Goal: Task Accomplishment & Management: Manage account settings

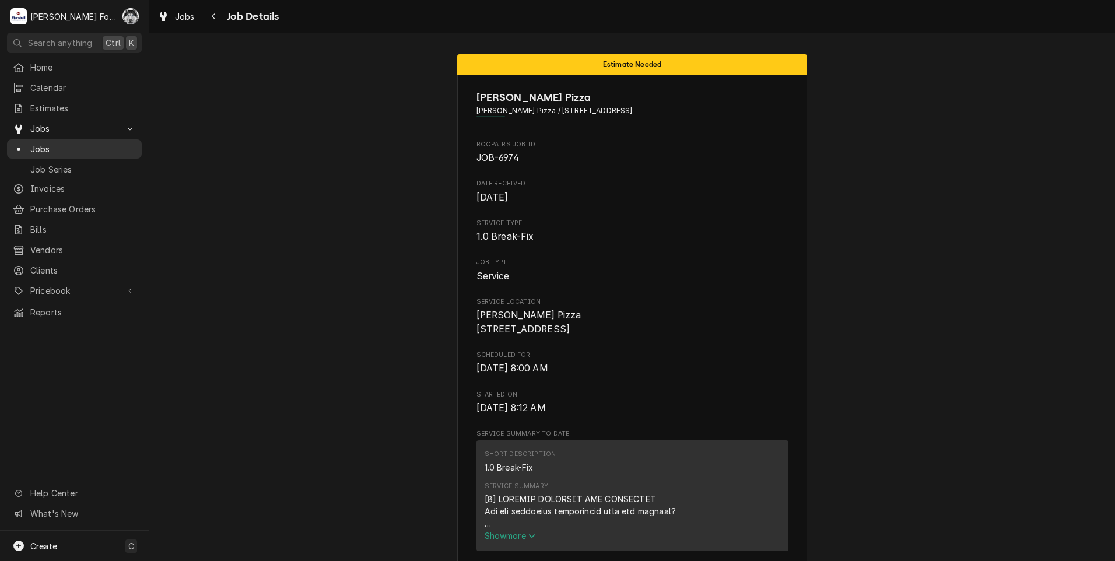
click at [43, 144] on span "Jobs" at bounding box center [83, 149] width 106 height 12
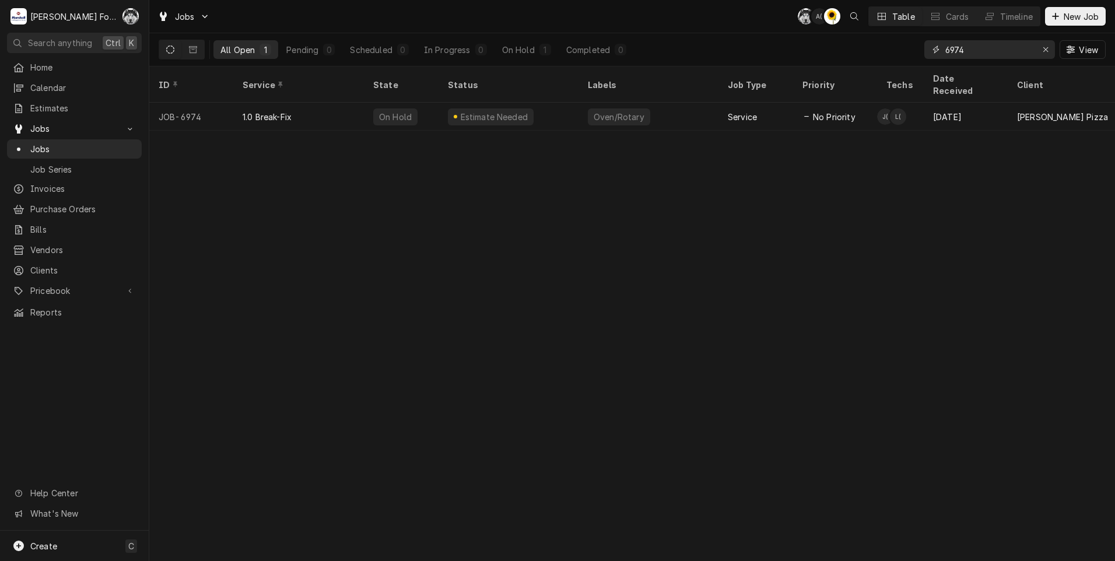
drag, startPoint x: 950, startPoint y: 53, endPoint x: 911, endPoint y: 48, distance: 38.8
click at [926, 57] on div "6974" at bounding box center [990, 49] width 131 height 19
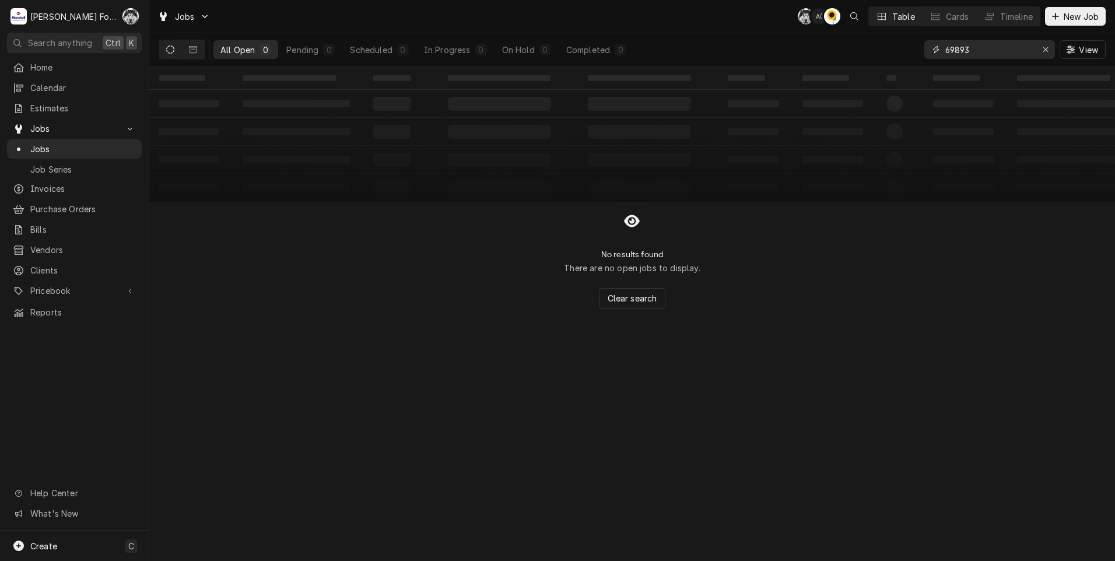
type input "6989"
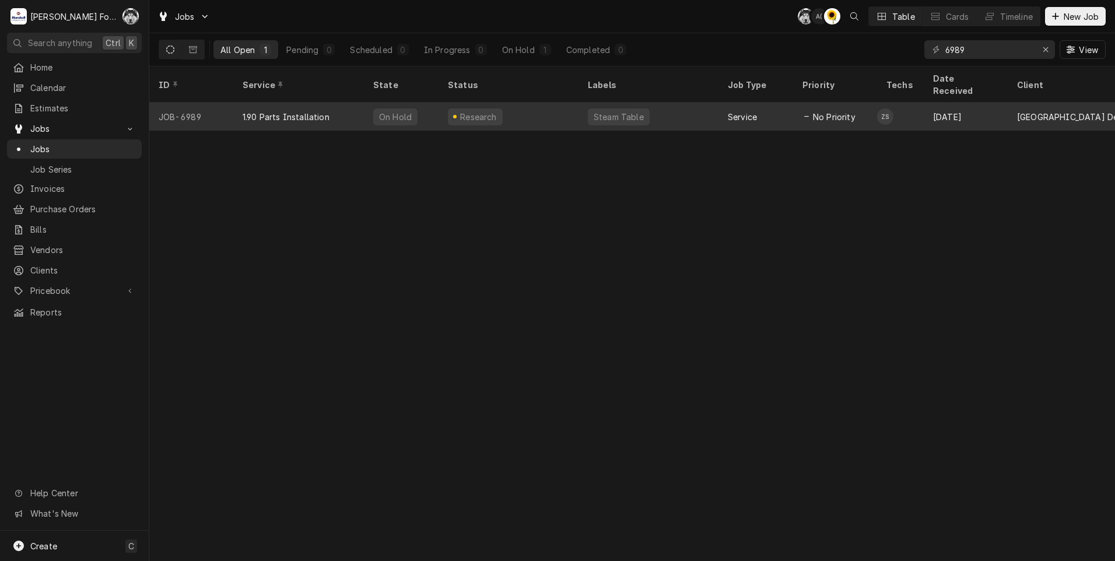
click at [487, 111] on div "Research" at bounding box center [479, 117] width 40 height 12
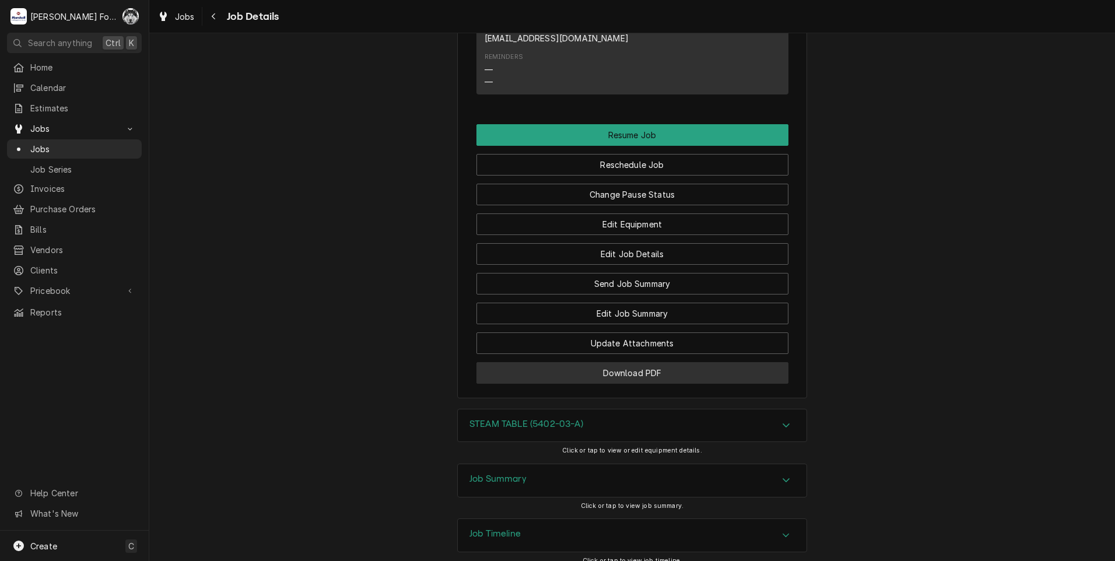
scroll to position [1100, 0]
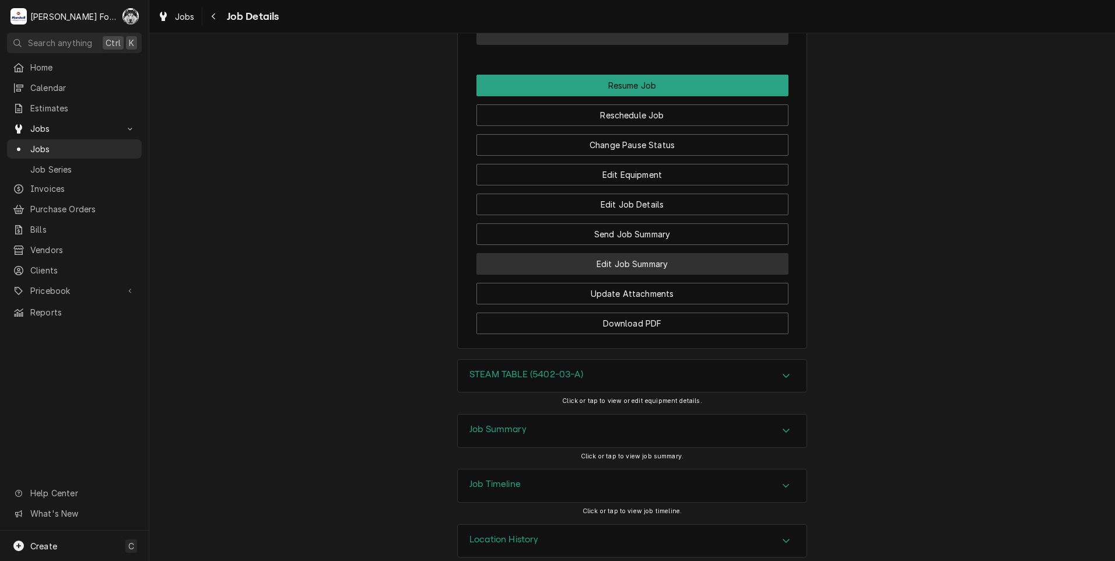
click at [613, 253] on button "Edit Job Summary" at bounding box center [633, 264] width 312 height 22
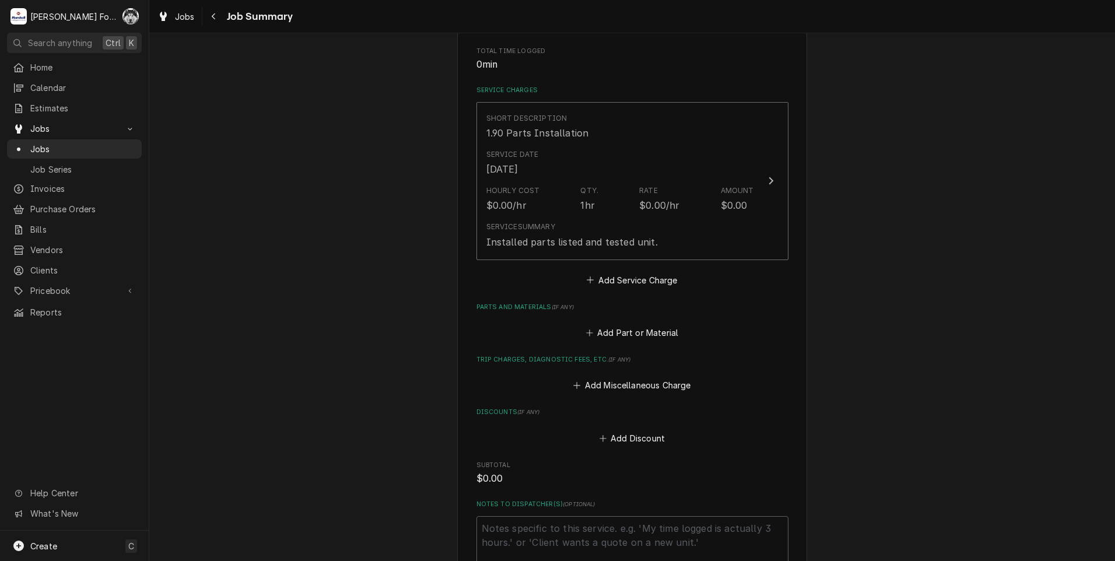
scroll to position [233, 0]
click at [627, 329] on button "Add Part or Material" at bounding box center [632, 331] width 96 height 16
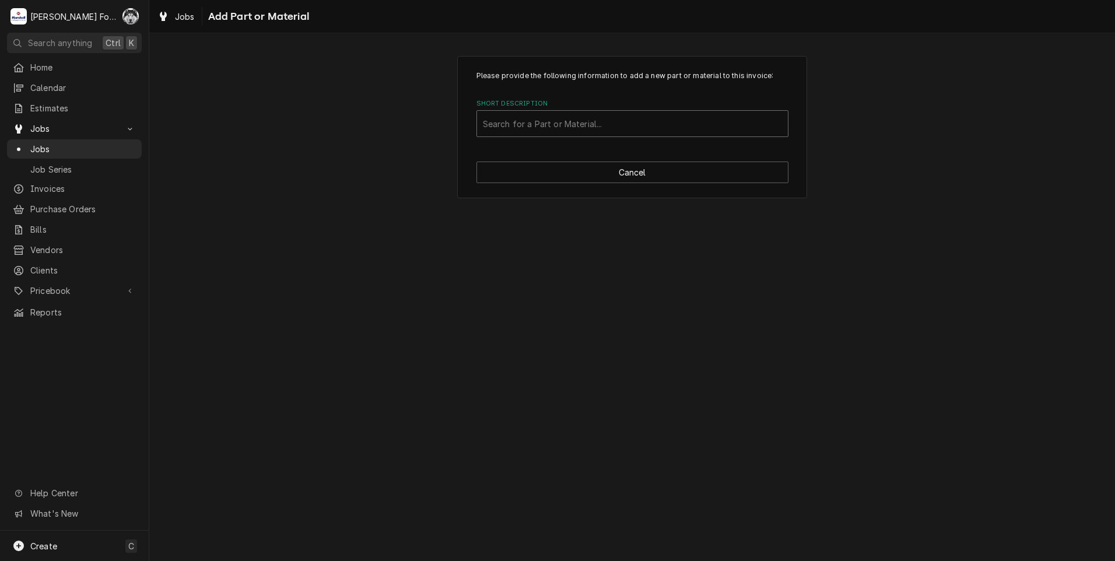
click at [596, 130] on div "Short Description" at bounding box center [632, 123] width 299 height 21
type input "1096-6"
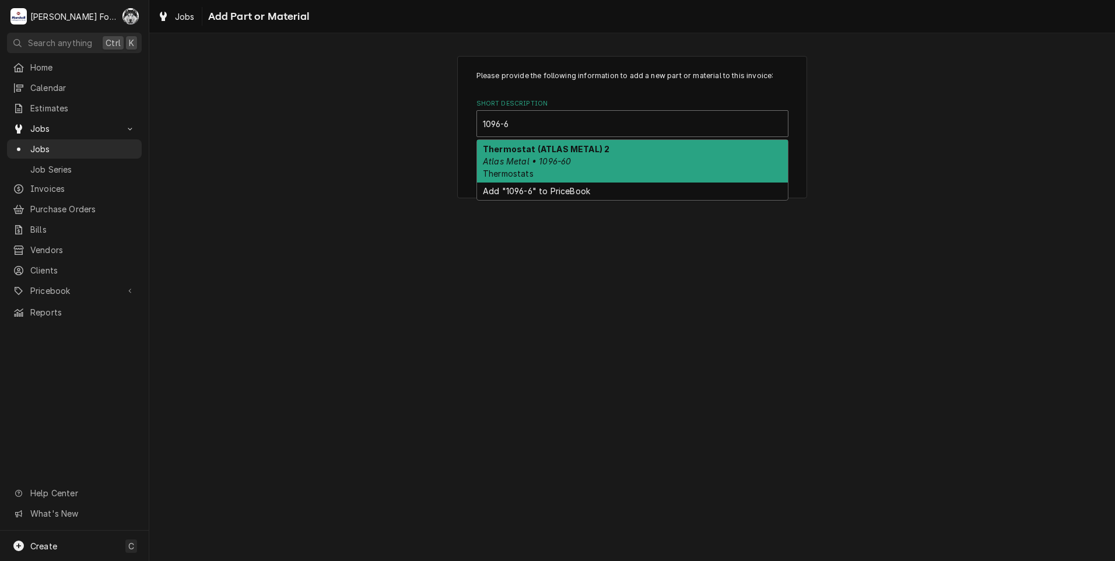
click at [583, 153] on strong "Thermostat (ATLAS METAL) 2" at bounding box center [546, 149] width 127 height 10
type textarea "x"
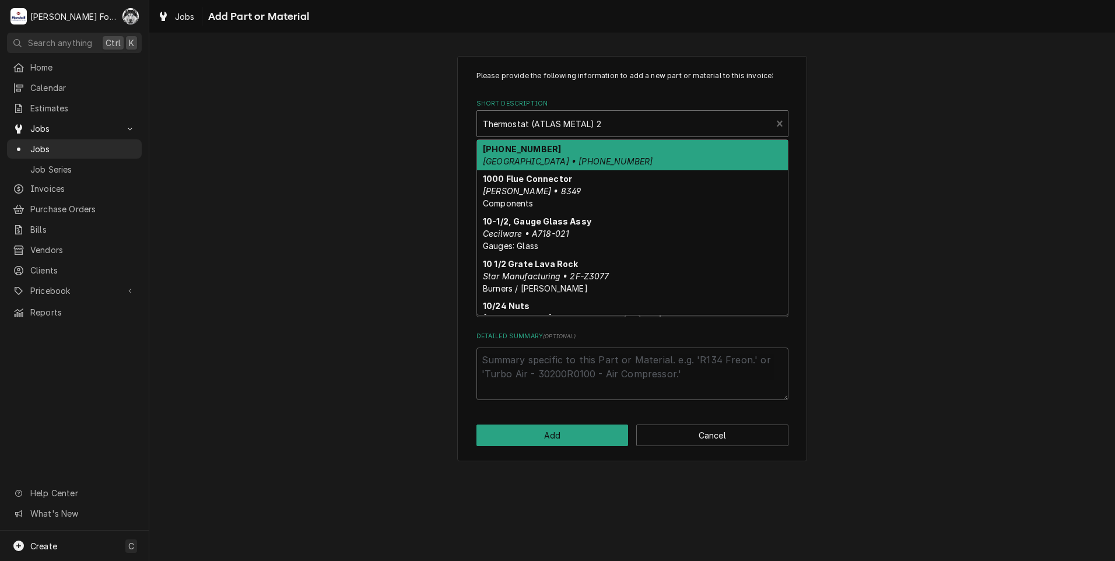
click at [561, 118] on div "Short Description" at bounding box center [625, 123] width 284 height 21
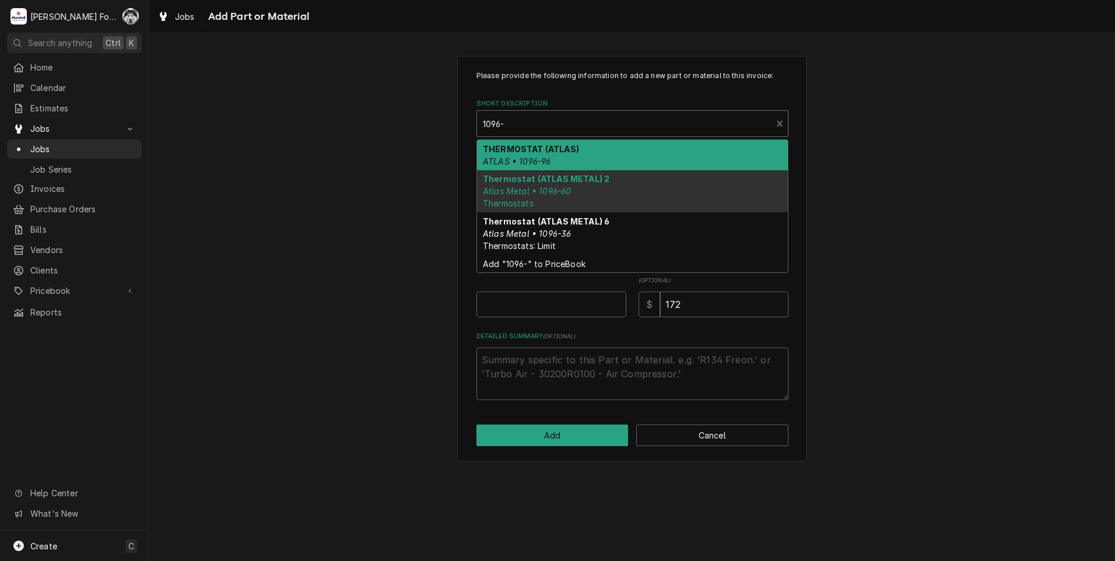
type input "1096-"
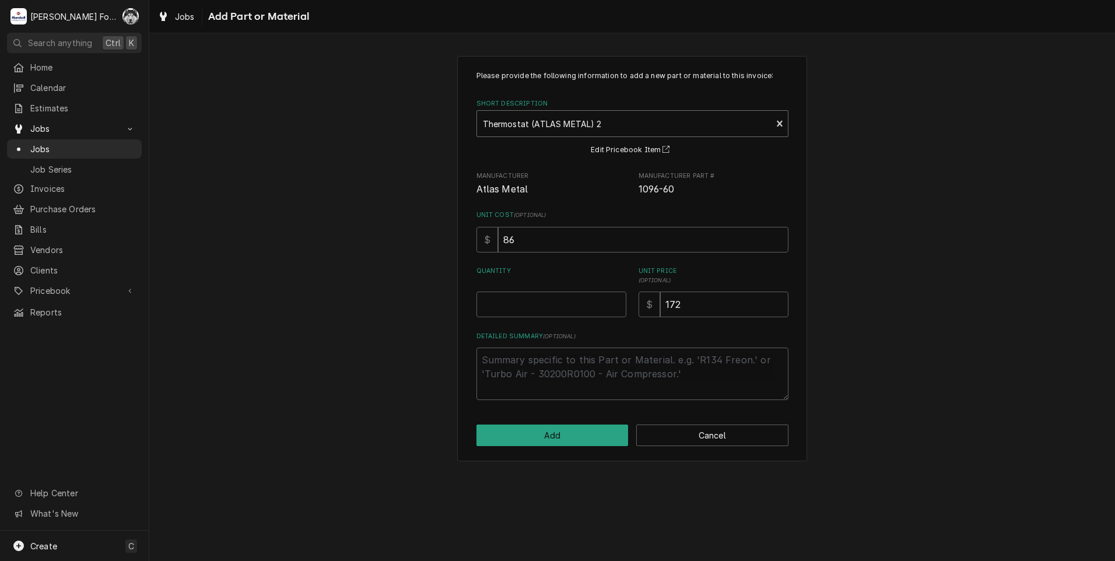
click at [579, 123] on div "Short Description" at bounding box center [625, 123] width 284 height 21
type input "1096-96"
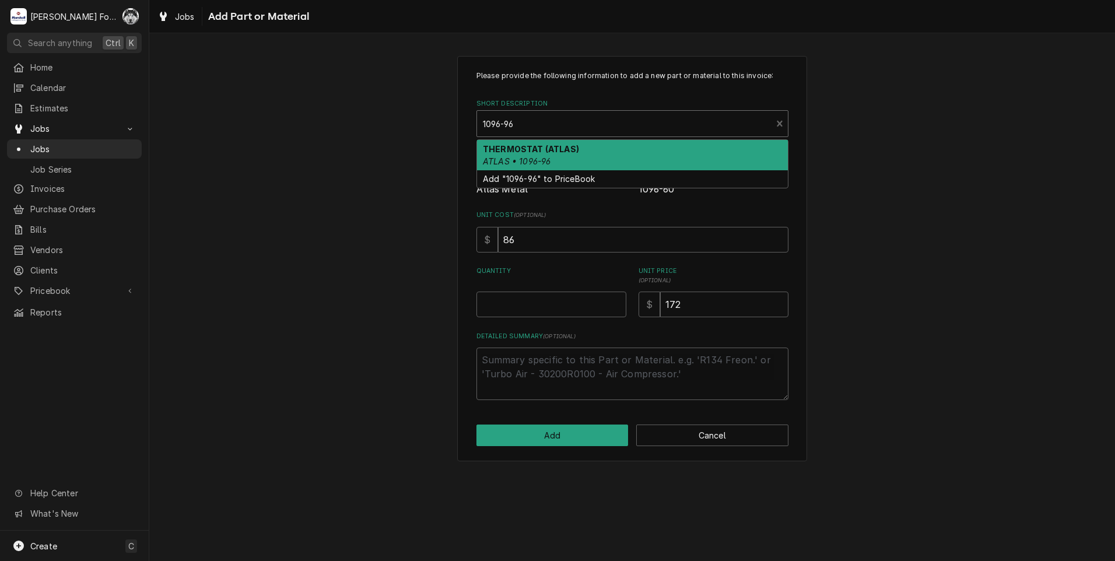
click at [568, 154] on div "THERMOSTAT (ATLAS) ATLAS • 1096-96" at bounding box center [632, 155] width 311 height 30
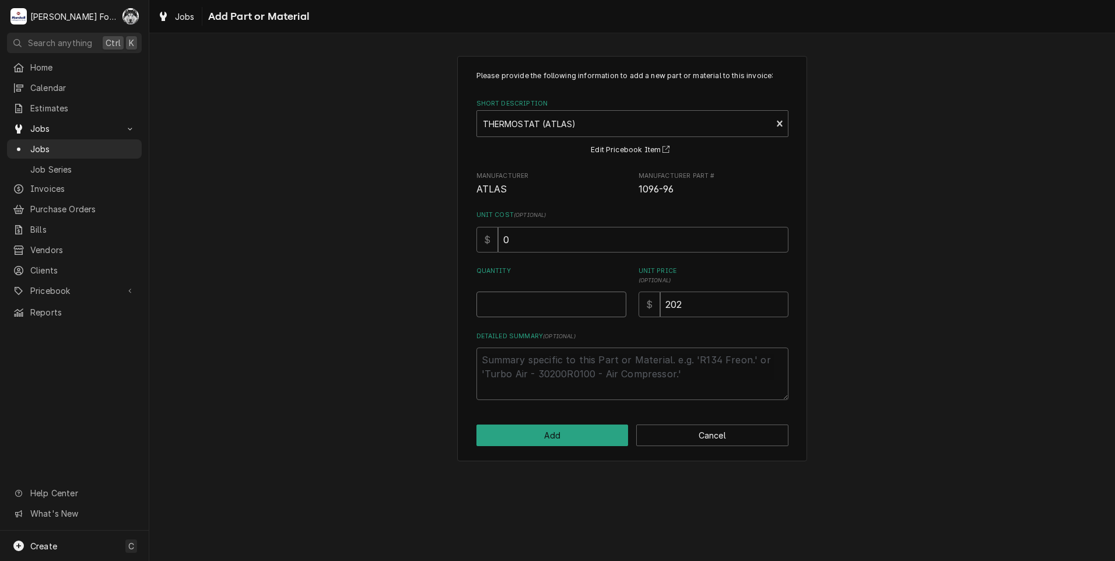
click at [599, 302] on input "Quantity" at bounding box center [552, 305] width 150 height 26
type textarea "x"
type input "1"
click at [572, 441] on button "Add" at bounding box center [553, 436] width 152 height 22
type textarea "x"
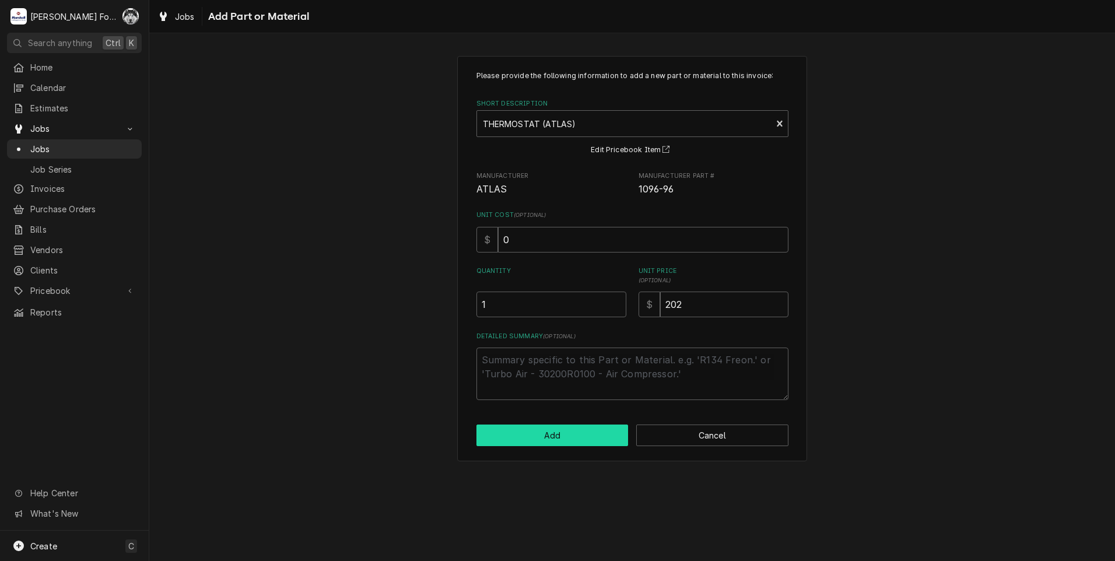
scroll to position [233, 0]
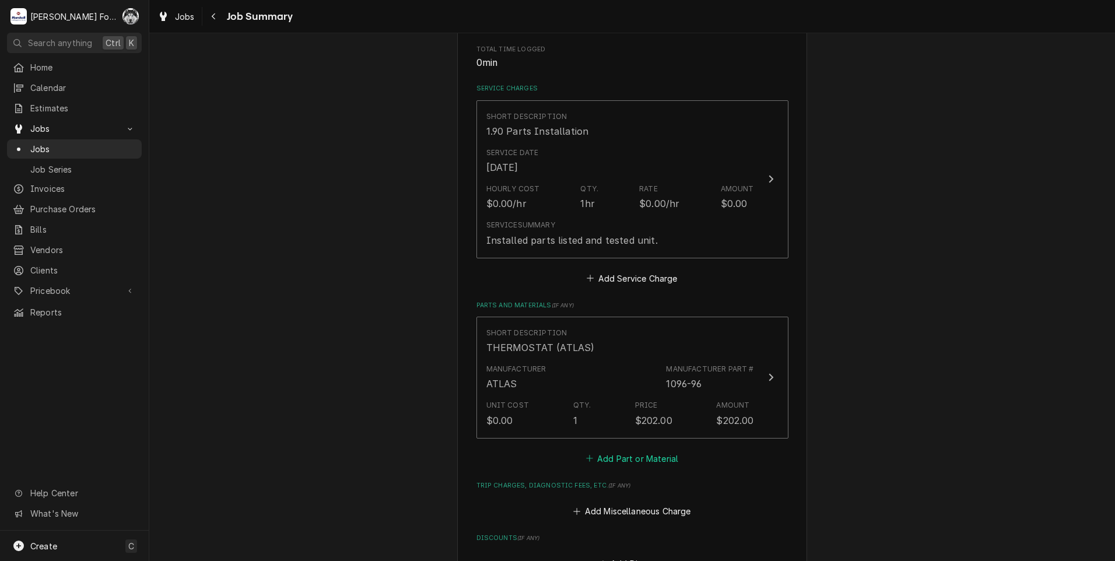
click at [629, 453] on button "Add Part or Material" at bounding box center [632, 458] width 96 height 16
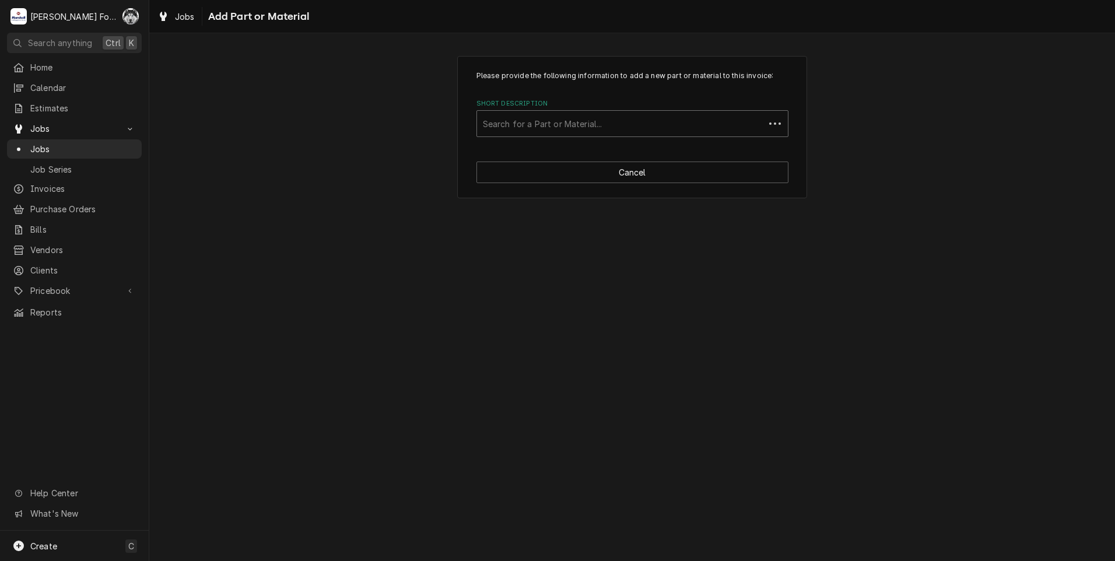
click at [610, 121] on div "Short Description" at bounding box center [621, 123] width 276 height 21
type input "ssdt"
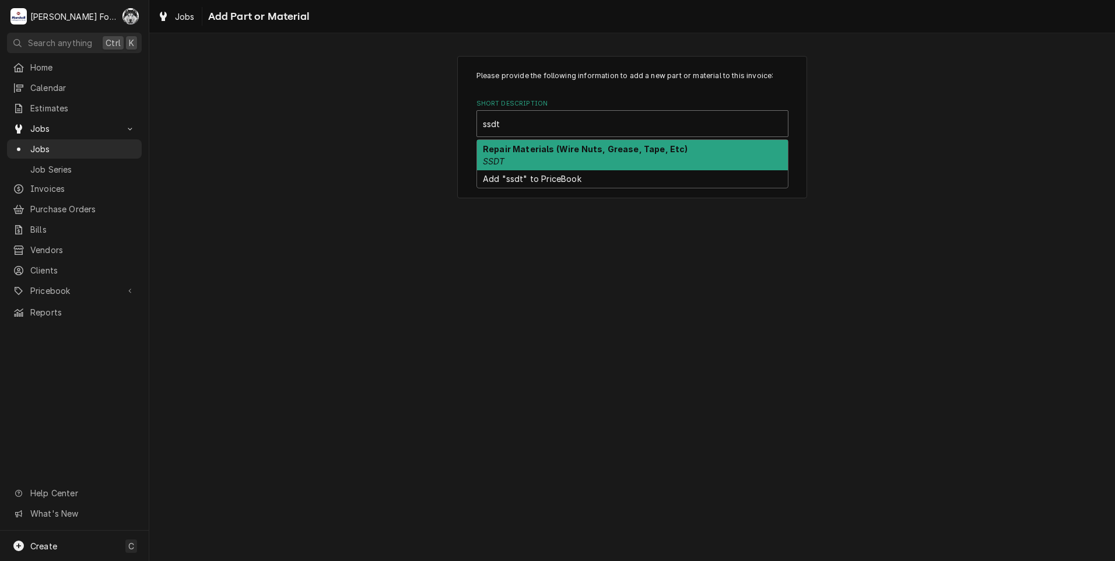
click at [550, 160] on div "Repair Materials (Wire Nuts, Grease, Tape, Etc) SSDT" at bounding box center [632, 155] width 311 height 30
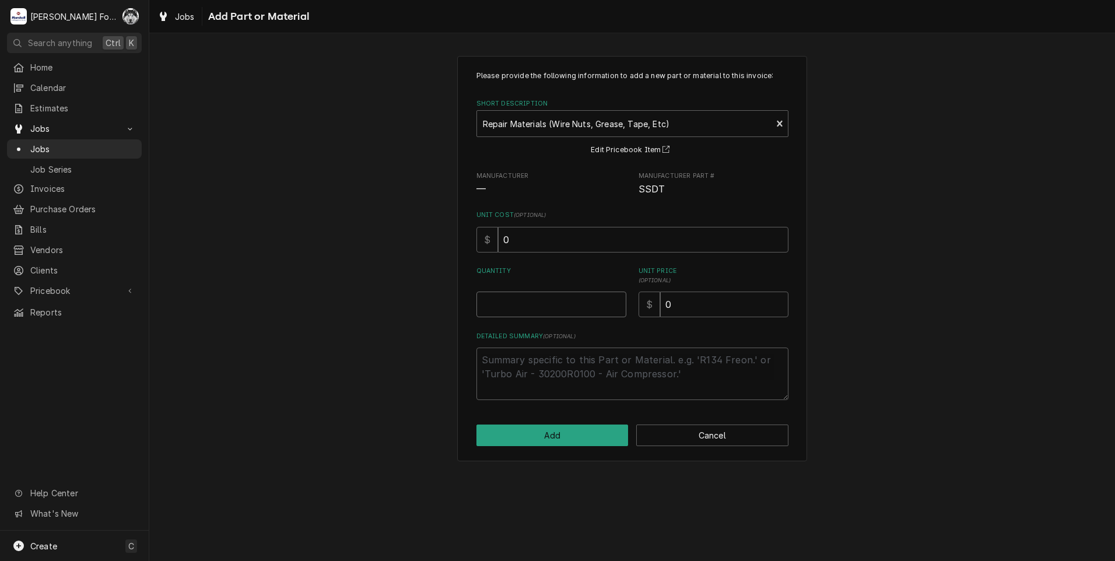
drag, startPoint x: 592, startPoint y: 309, endPoint x: 580, endPoint y: 308, distance: 11.7
click at [589, 309] on input "Quantity" at bounding box center [552, 305] width 150 height 26
type textarea "x"
type input "1"
type textarea "x"
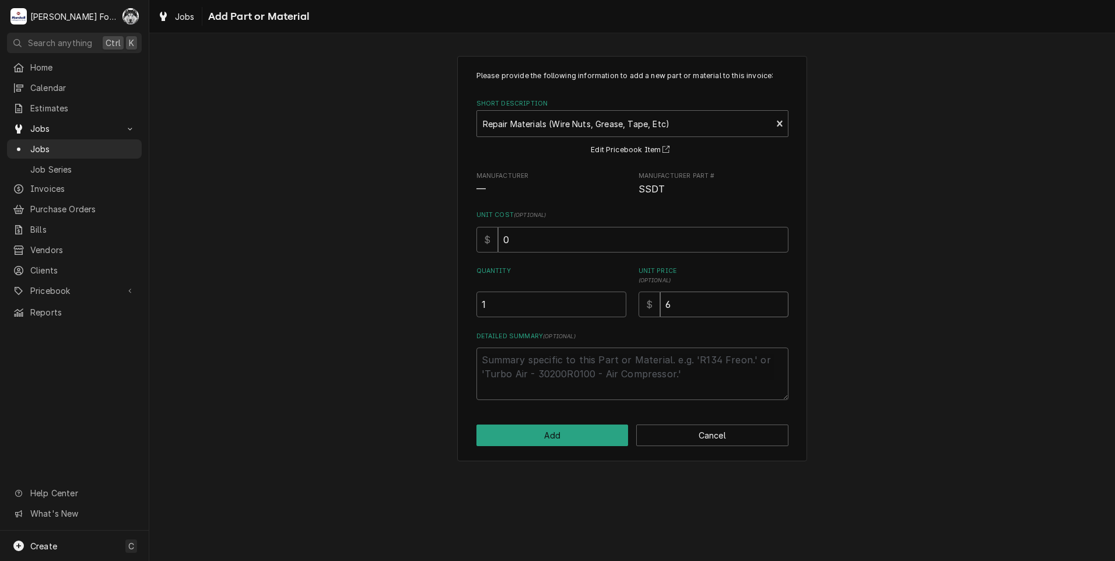
type input "6"
click at [538, 434] on button "Add" at bounding box center [553, 436] width 152 height 22
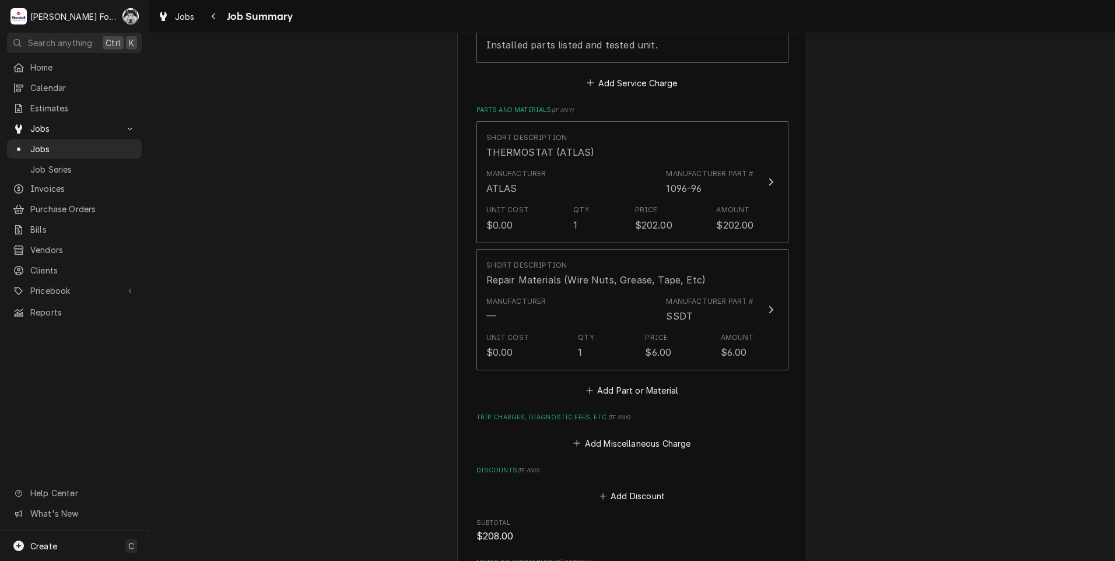
scroll to position [728, 0]
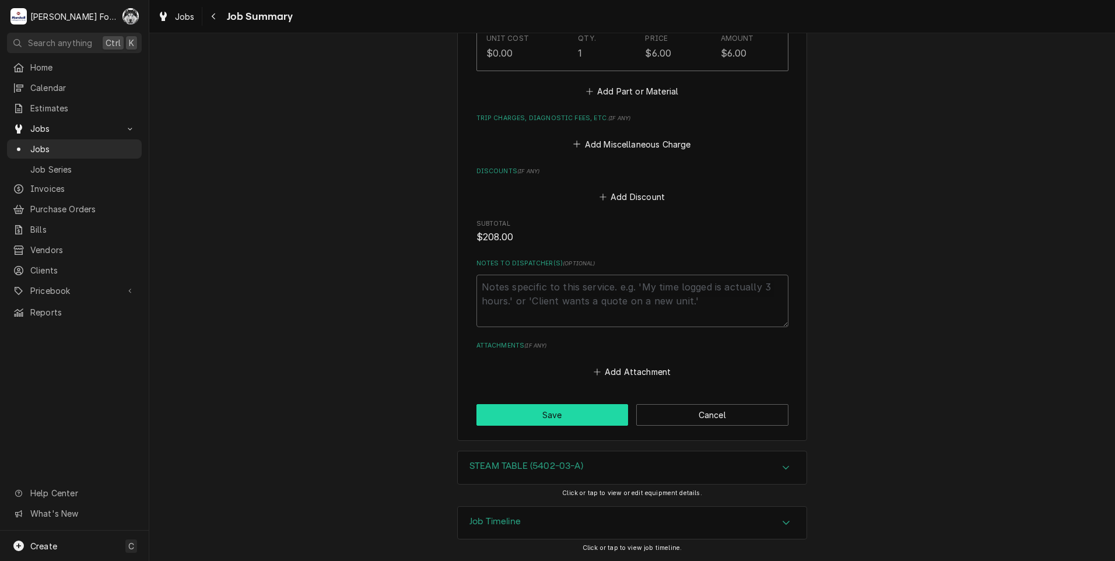
click at [541, 411] on button "Save" at bounding box center [553, 415] width 152 height 22
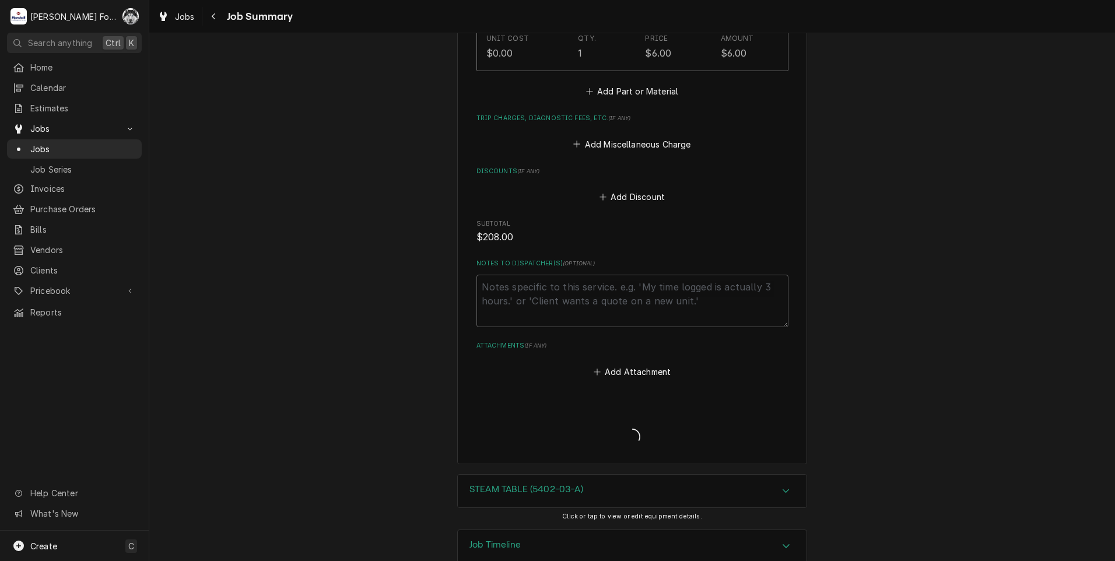
type textarea "x"
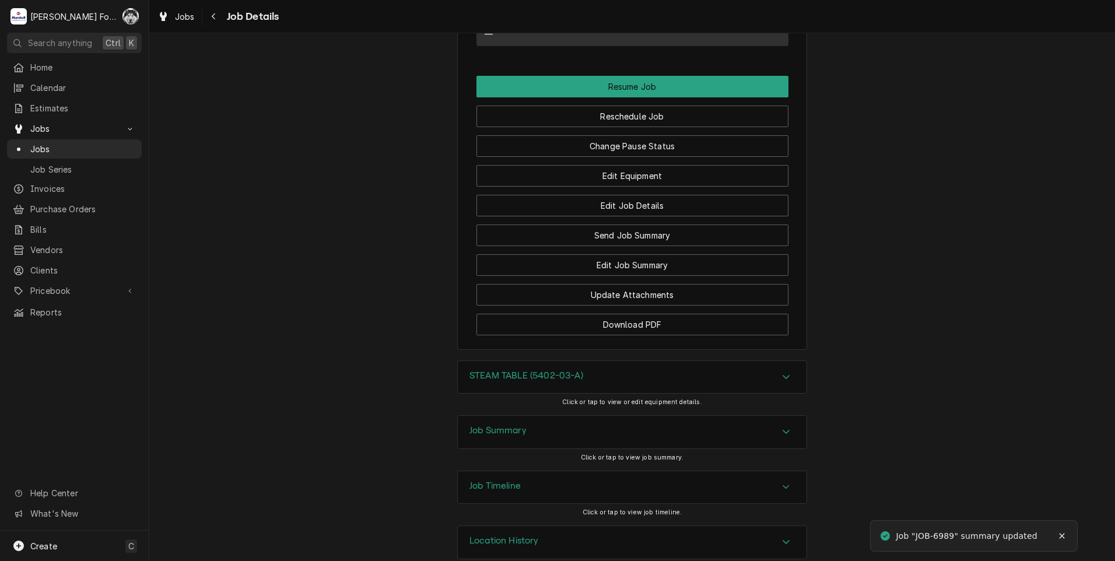
scroll to position [1204, 0]
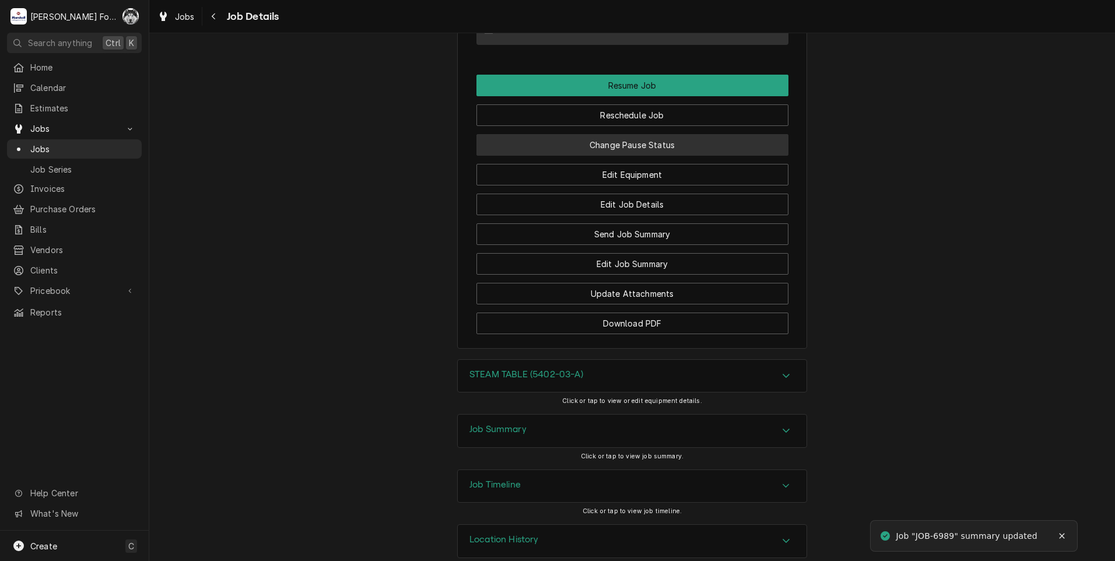
click at [622, 134] on button "Change Pause Status" at bounding box center [633, 145] width 312 height 22
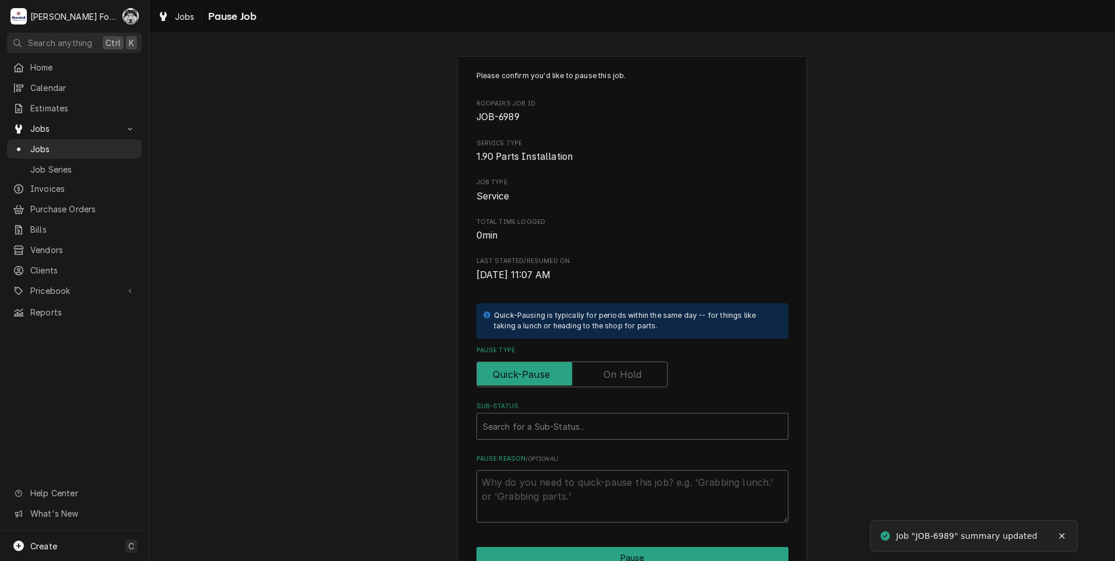
click at [614, 373] on label "Pause Type" at bounding box center [572, 375] width 191 height 26
click at [614, 373] on input "Pause Type" at bounding box center [572, 375] width 181 height 26
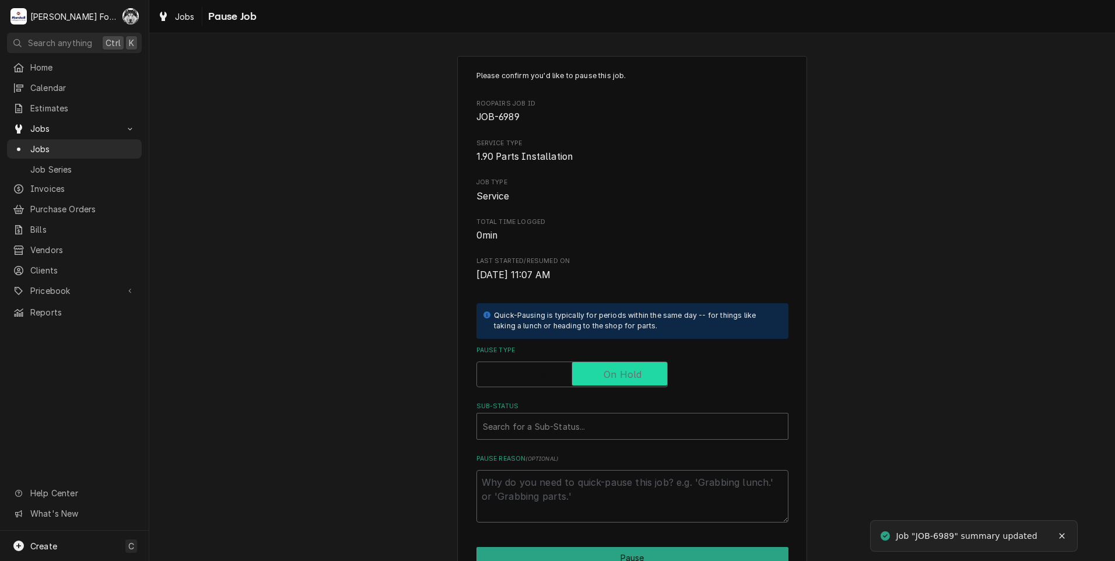
checkbox input "true"
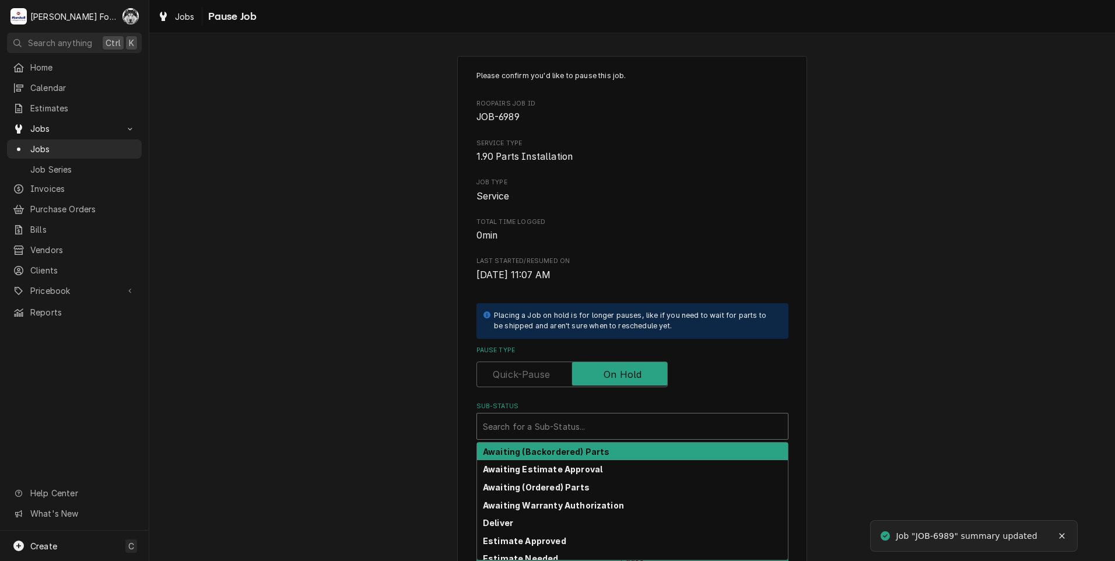
drag, startPoint x: 586, startPoint y: 415, endPoint x: 576, endPoint y: 438, distance: 24.3
click at [586, 415] on div "Search for a Sub-Status..." at bounding box center [632, 427] width 311 height 26
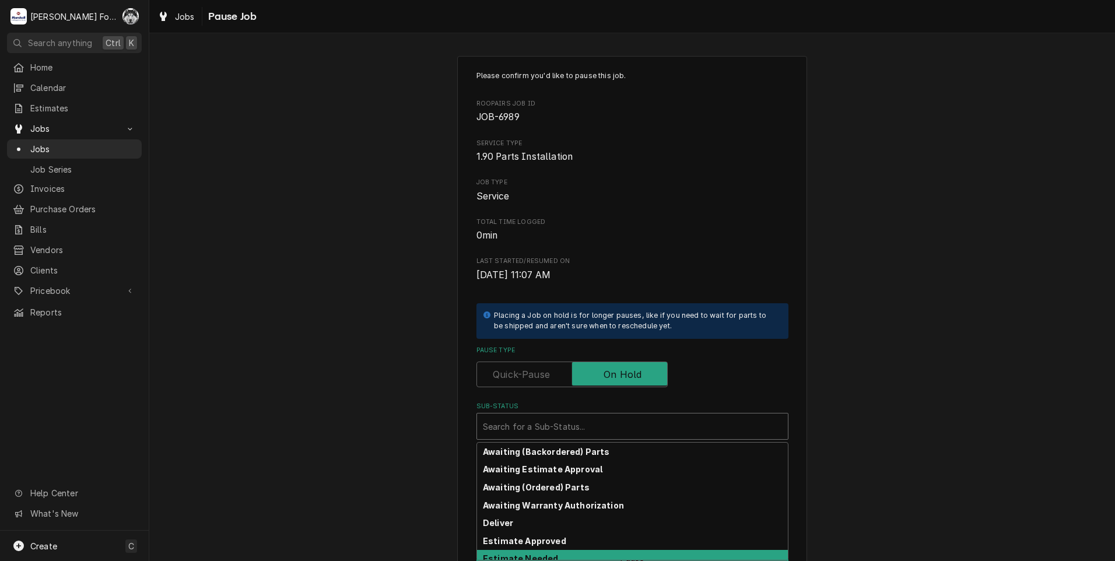
click at [541, 559] on strong "Estimate Needed" at bounding box center [520, 559] width 75 height 10
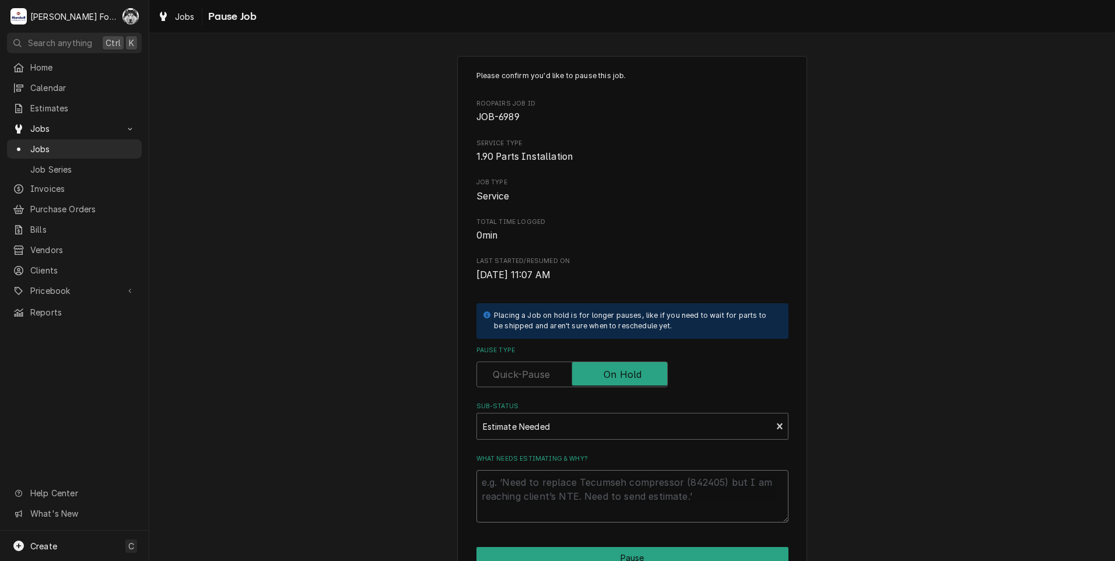
click at [534, 495] on textarea "What needs estimating & why?" at bounding box center [633, 496] width 312 height 53
type textarea "x"
type textarea "p"
type textarea "x"
type textarea "pa"
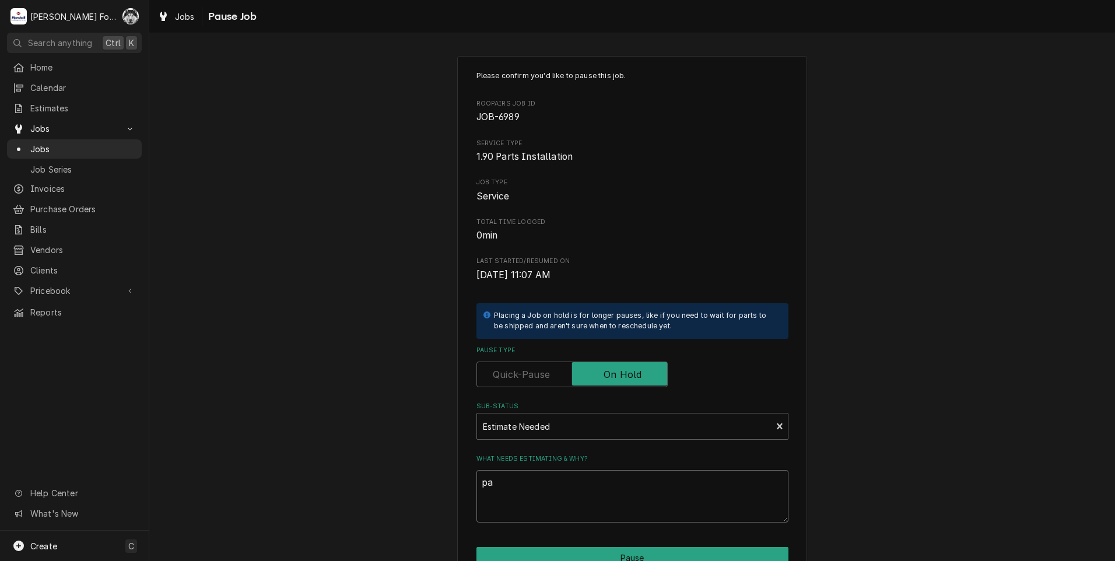
type textarea "x"
type textarea "par"
type textarea "x"
type textarea "part"
type textarea "x"
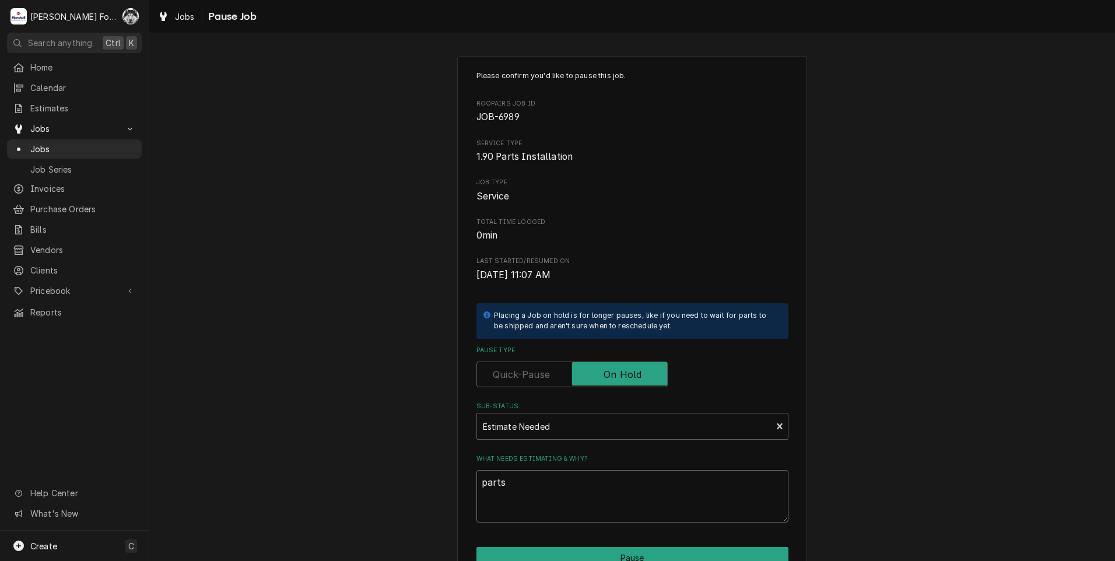
scroll to position [58, 0]
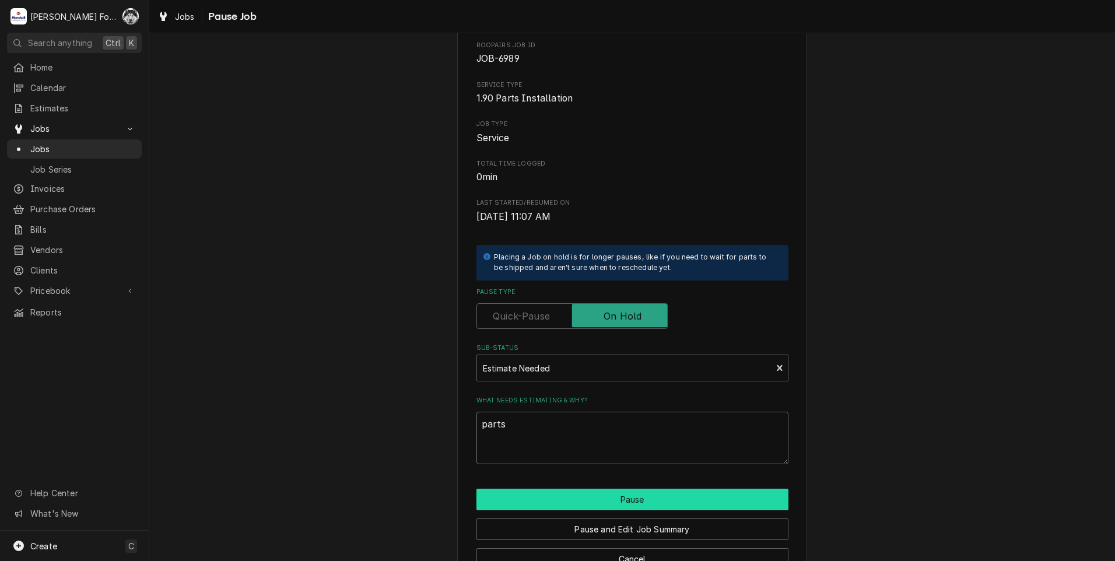
type textarea "parts"
click at [531, 502] on button "Pause" at bounding box center [633, 500] width 312 height 22
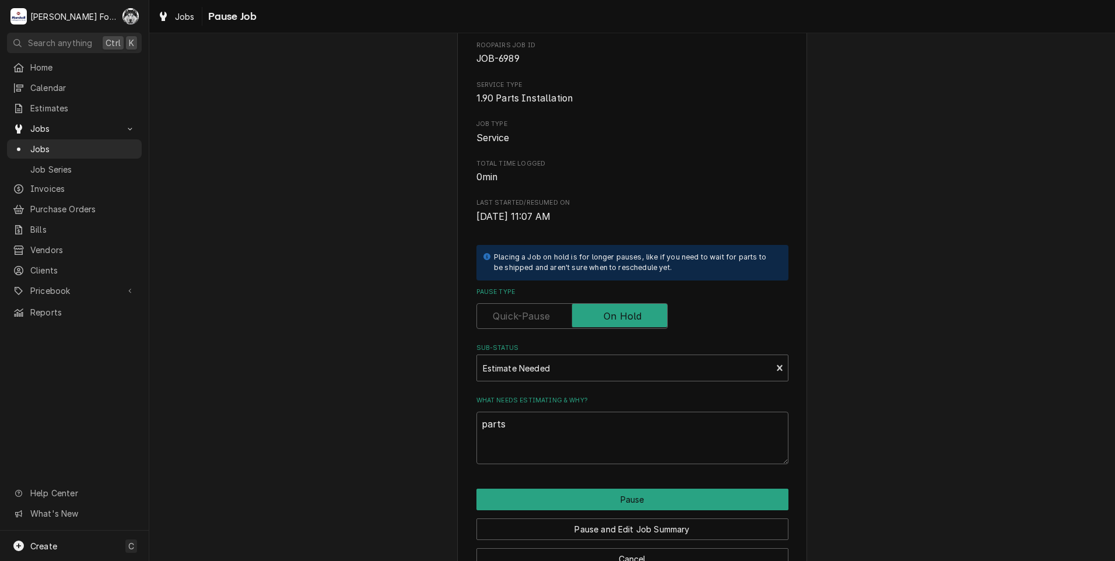
type textarea "x"
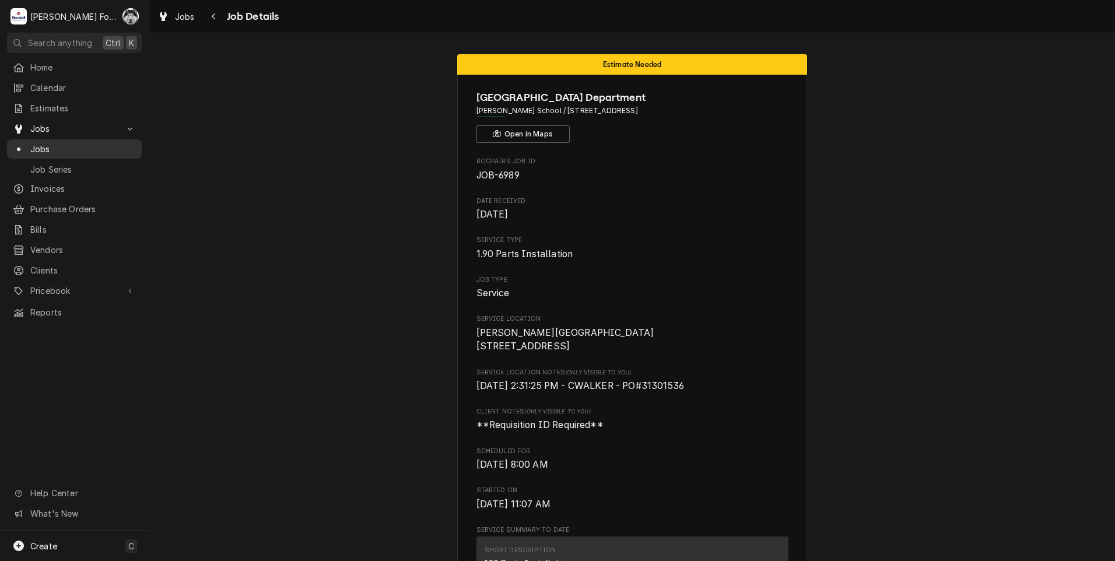
click at [34, 143] on span "Jobs" at bounding box center [83, 149] width 106 height 12
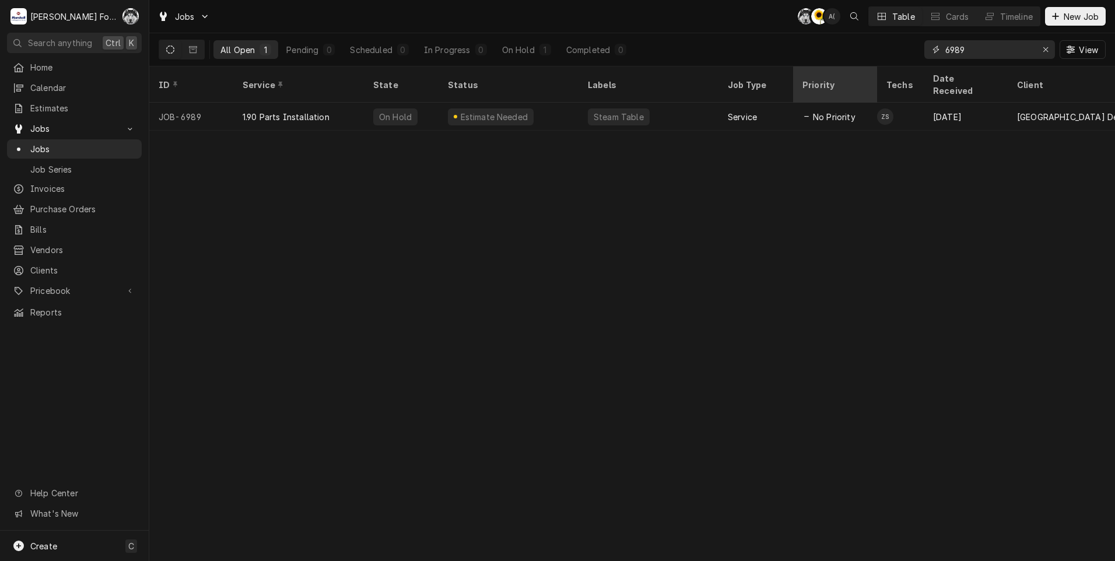
drag, startPoint x: 969, startPoint y: 51, endPoint x: 867, endPoint y: 75, distance: 104.2
click at [867, 75] on div "Jobs C( C( A( Table Cards Timeline New Job All Open 1 Pending 0 Scheduled 0 In …" at bounding box center [632, 280] width 966 height 561
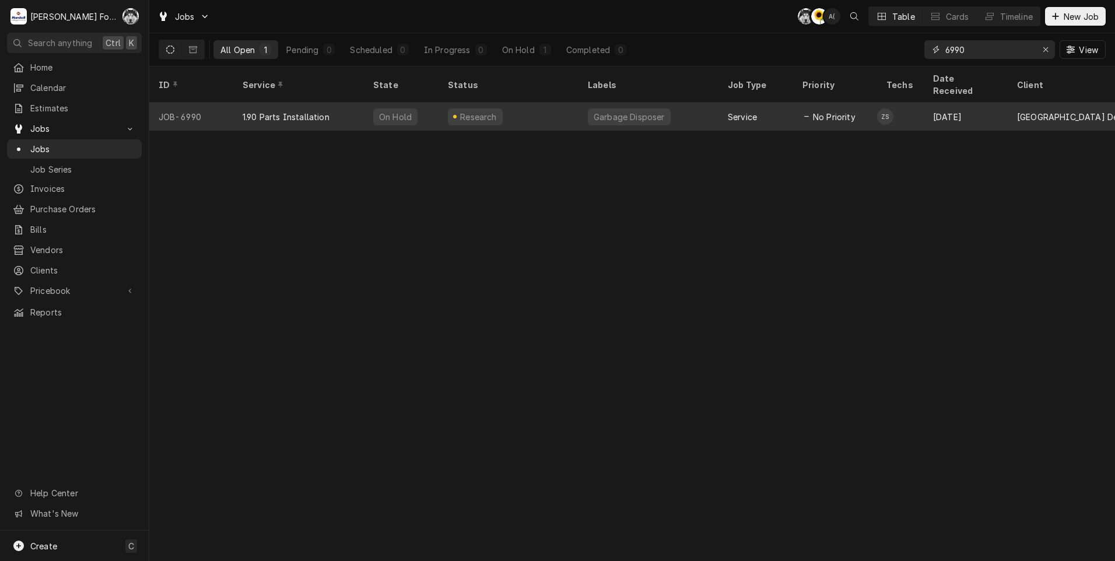
type input "6990"
click at [580, 107] on div "Garbage Disposer" at bounding box center [649, 117] width 140 height 28
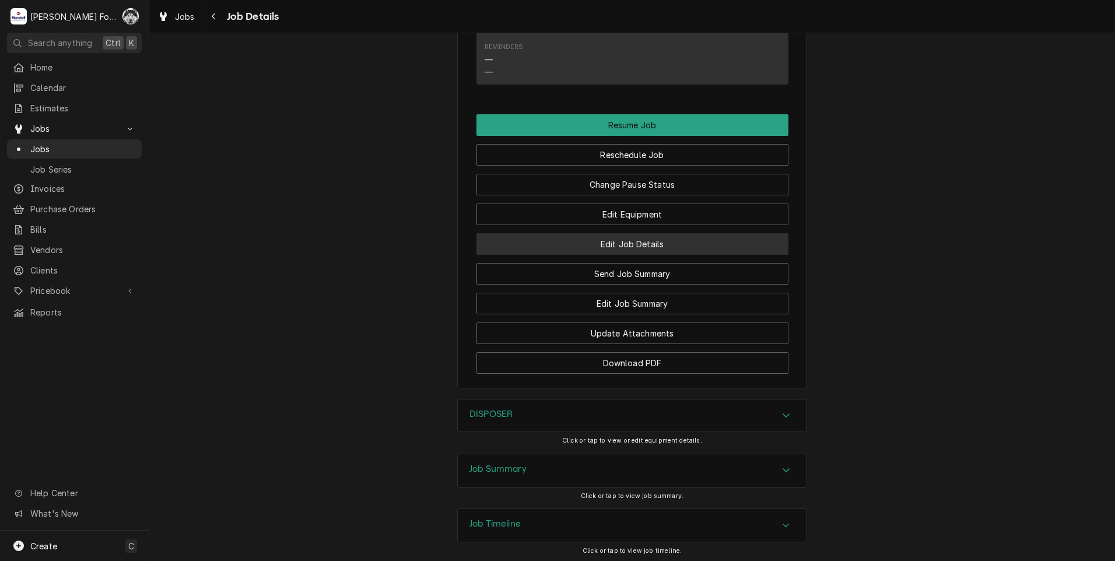
scroll to position [1100, 0]
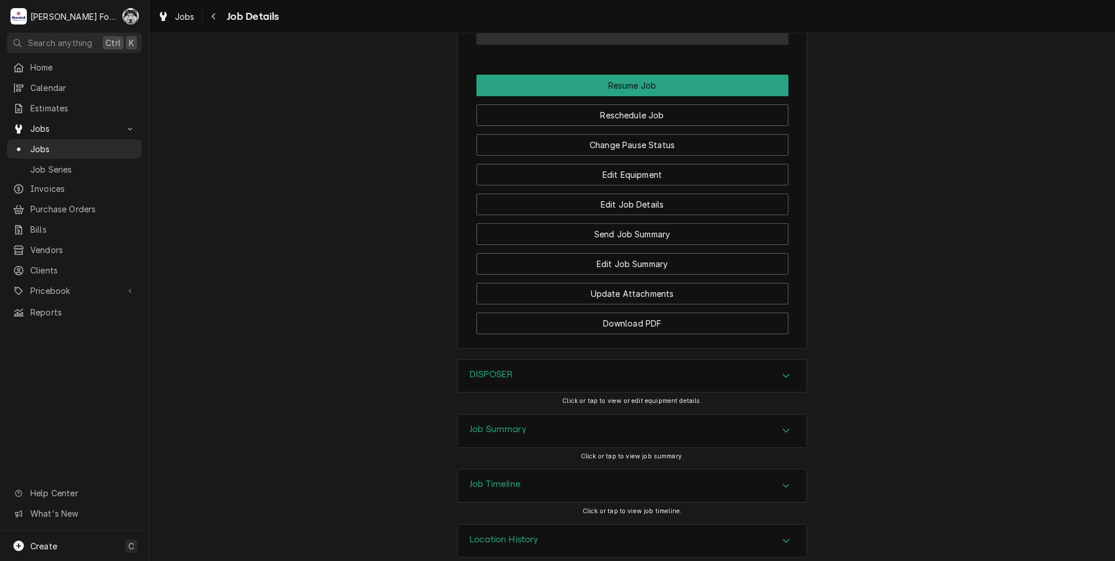
click at [538, 360] on div "DISPOSER" at bounding box center [632, 376] width 349 height 33
